Goal: Task Accomplishment & Management: Manage account settings

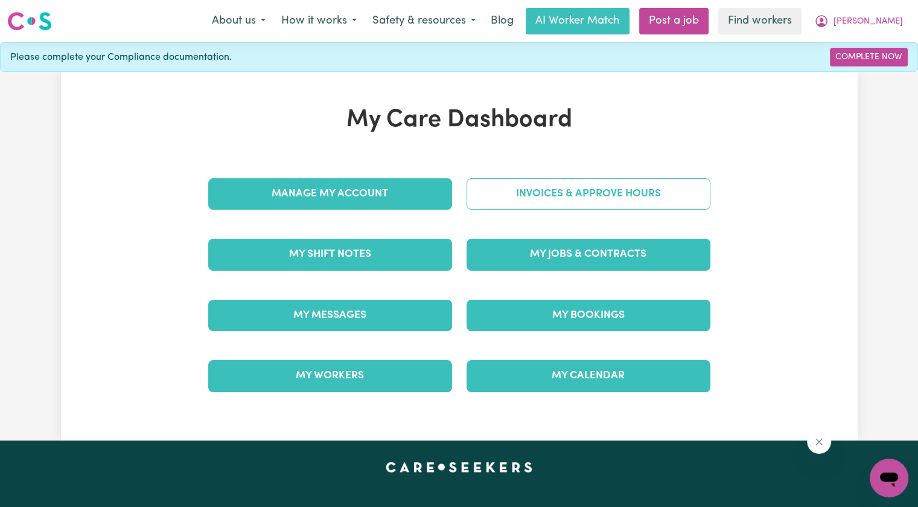
click at [682, 179] on link "Invoices & Approve Hours" at bounding box center [589, 193] width 244 height 31
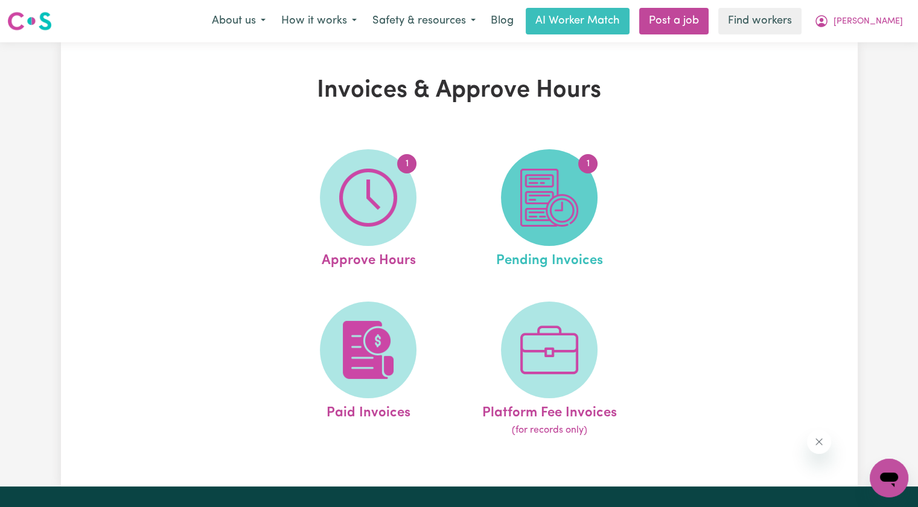
click at [580, 210] on span "1" at bounding box center [549, 197] width 97 height 97
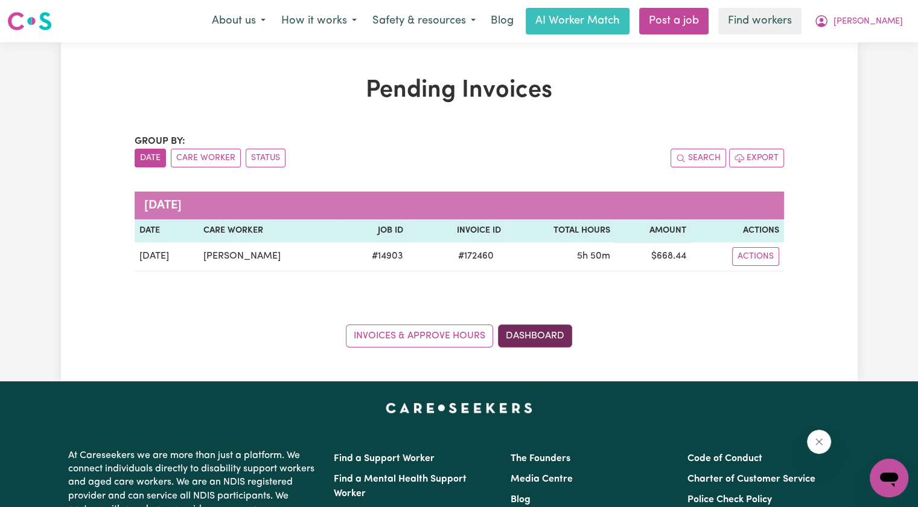
click at [548, 334] on link "Dashboard" at bounding box center [535, 335] width 74 height 23
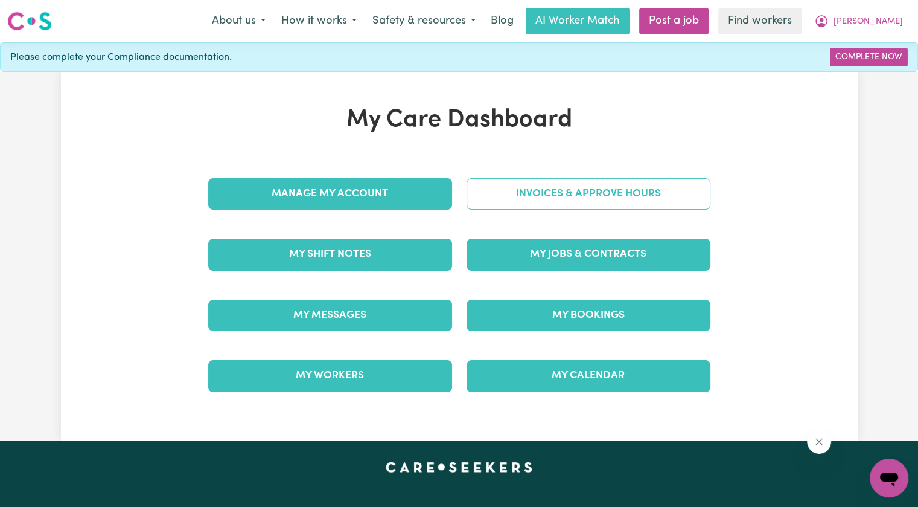
click at [592, 205] on link "Invoices & Approve Hours" at bounding box center [589, 193] width 244 height 31
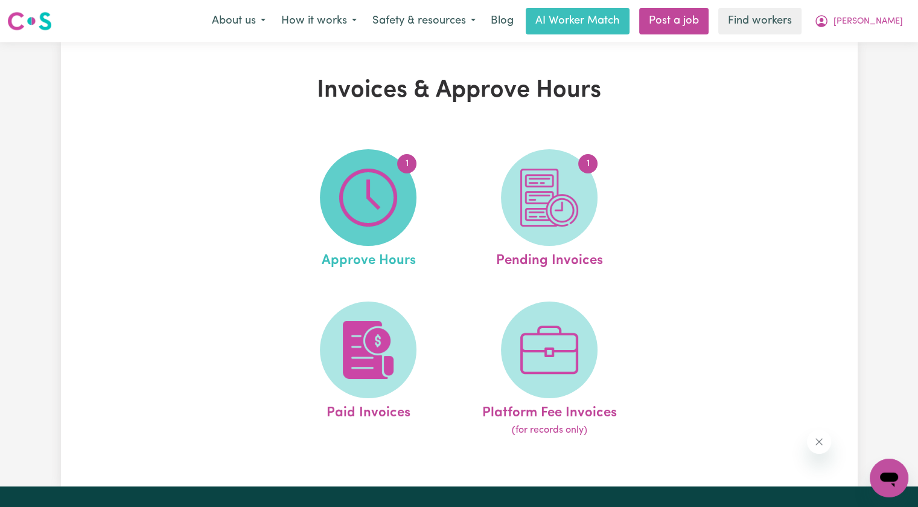
click at [400, 200] on span "1" at bounding box center [368, 197] width 97 height 97
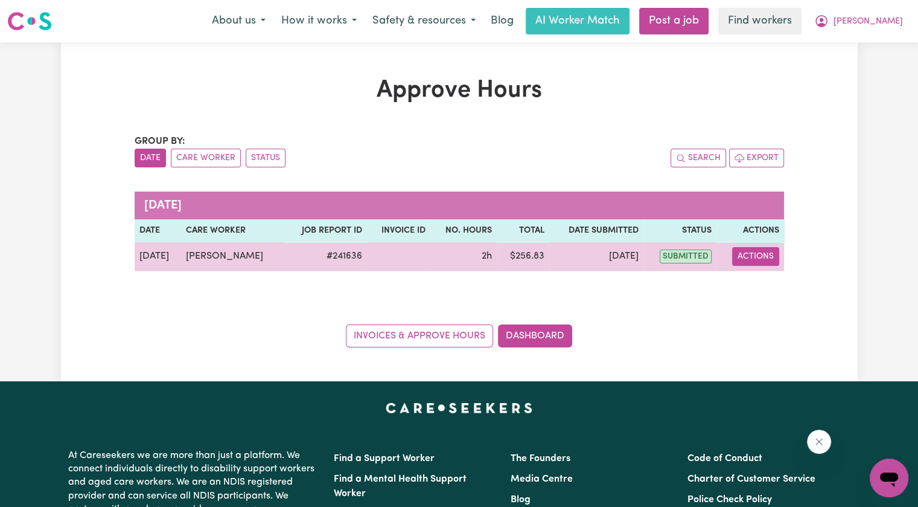
click at [758, 261] on button "Actions" at bounding box center [755, 256] width 47 height 19
click at [763, 278] on link "View Job Report" at bounding box center [785, 284] width 103 height 24
select select "pm"
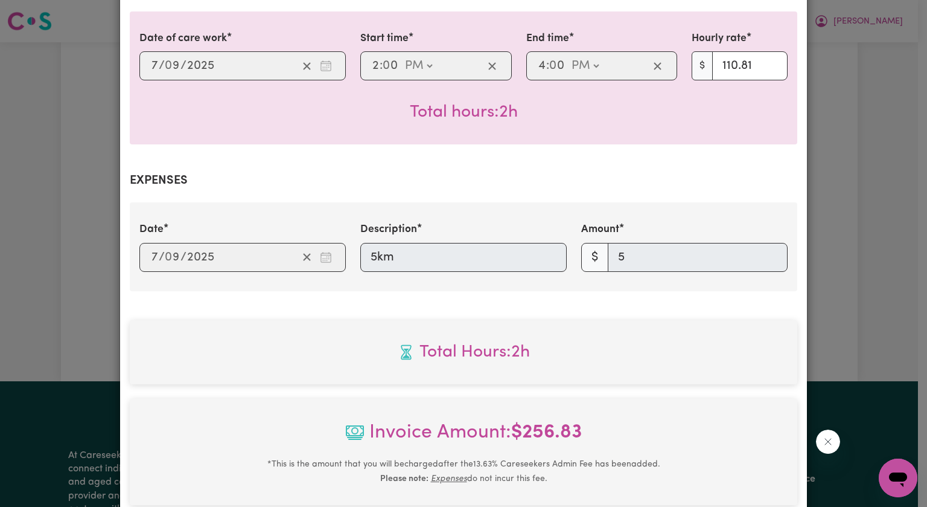
scroll to position [497, 0]
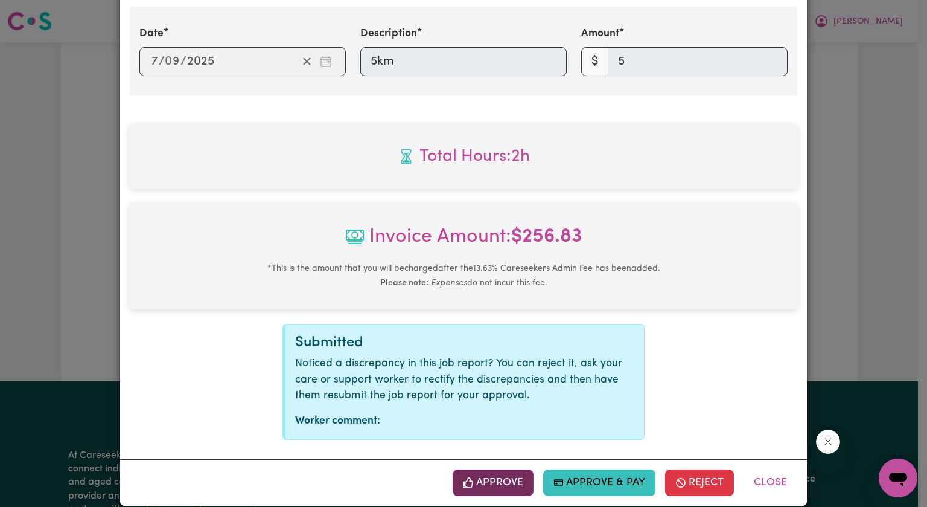
click at [476, 469] on button "Approve" at bounding box center [493, 482] width 81 height 27
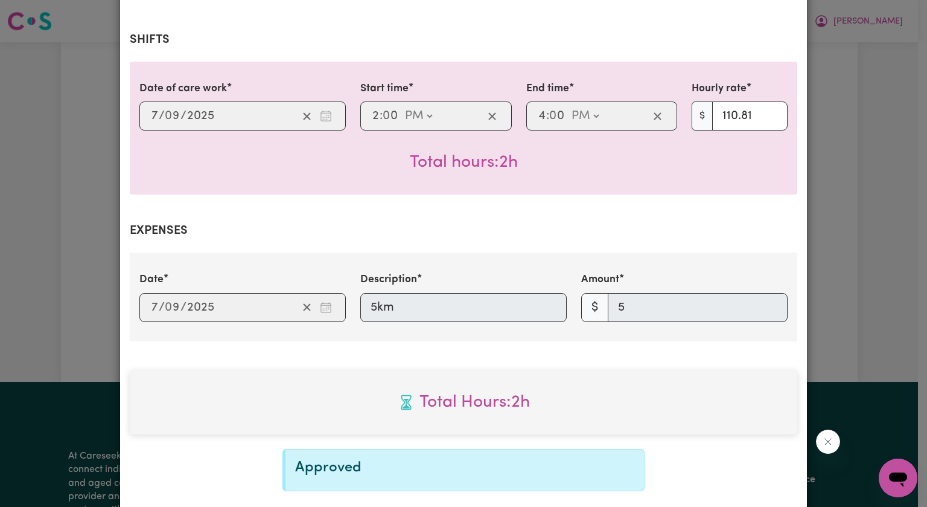
scroll to position [302, 0]
